Goal: Task Accomplishment & Management: Complete application form

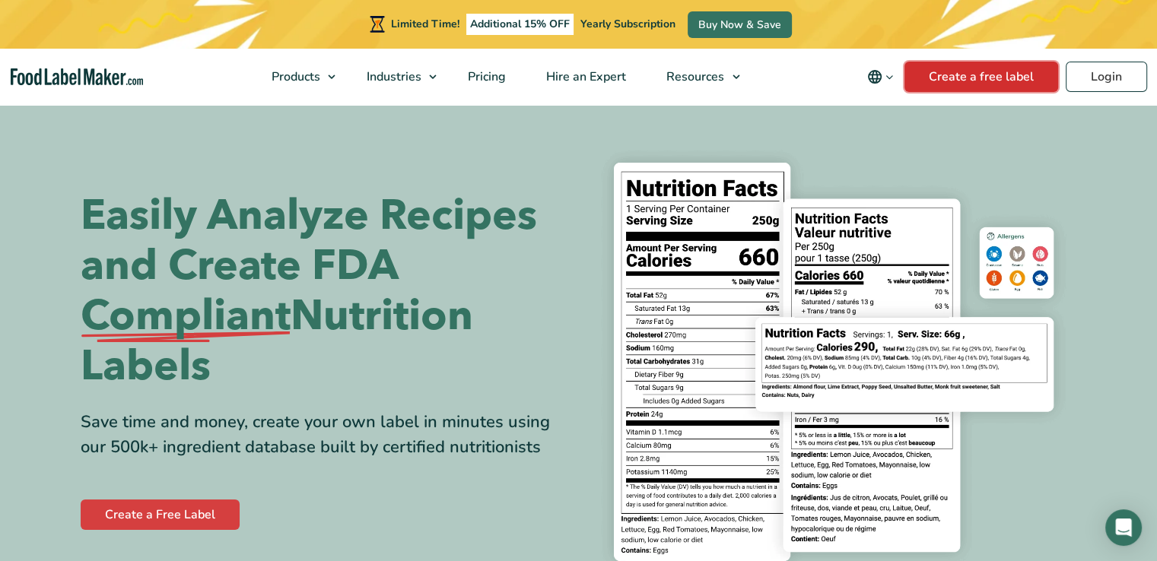
click at [1001, 81] on link "Create a free label" at bounding box center [981, 77] width 154 height 30
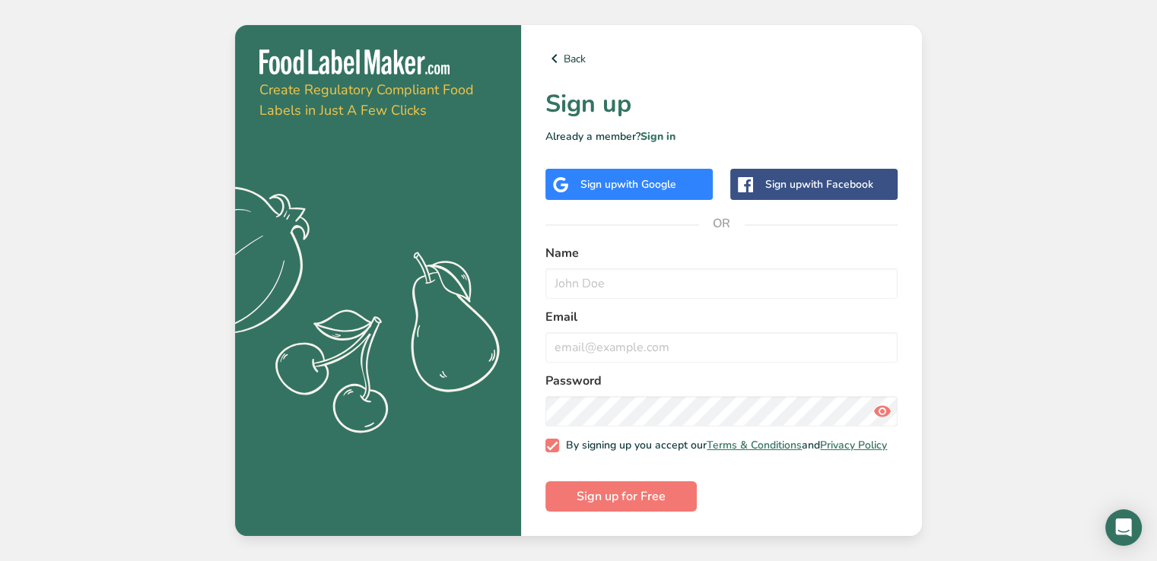
click at [657, 182] on span "with Google" at bounding box center [646, 184] width 59 height 14
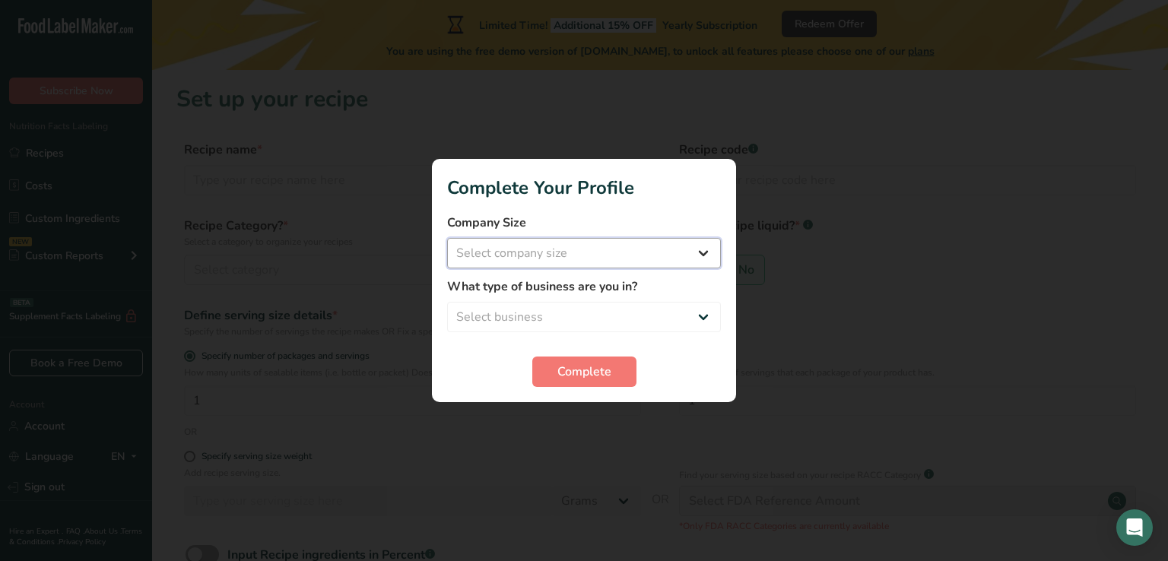
click at [526, 260] on select "Select company size Fewer than 10 Employees 10 to 50 Employees 51 to 500 Employ…" at bounding box center [584, 253] width 274 height 30
select select "1"
click at [447, 238] on select "Select company size Fewer than 10 Employees 10 to 50 Employees 51 to 500 Employ…" at bounding box center [584, 253] width 274 height 30
click at [538, 315] on select "Select business Packaged Food Manufacturer Restaurant & Cafe Bakery Meal Plans …" at bounding box center [584, 317] width 274 height 30
select select "8"
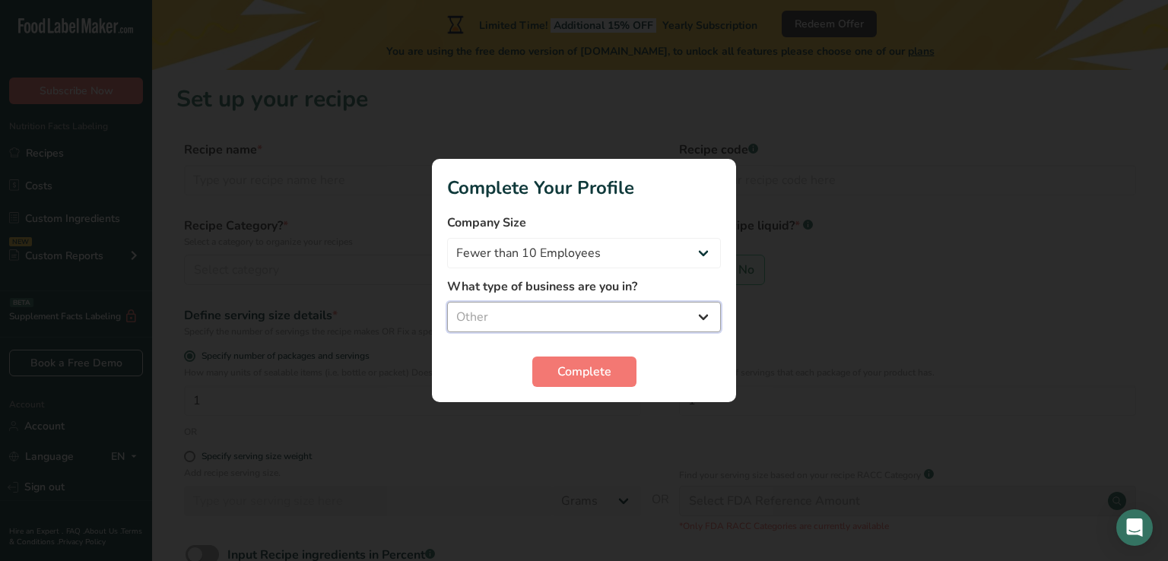
click at [447, 302] on select "Select business Packaged Food Manufacturer Restaurant & Cafe Bakery Meal Plans …" at bounding box center [584, 317] width 274 height 30
click at [578, 380] on span "Complete" at bounding box center [585, 372] width 54 height 18
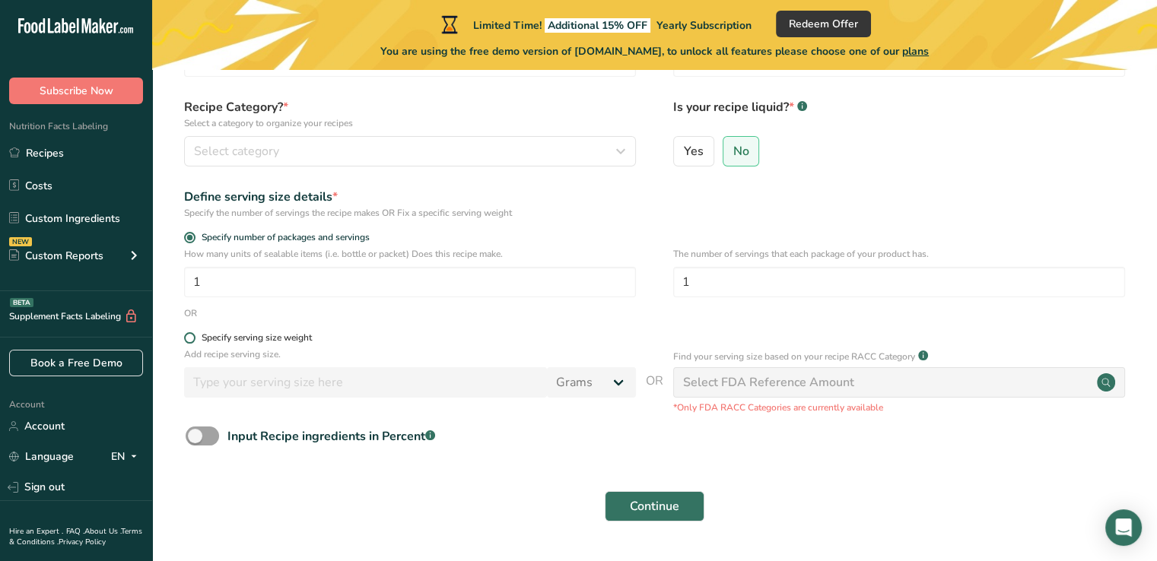
scroll to position [152, 0]
